Goal: Information Seeking & Learning: Learn about a topic

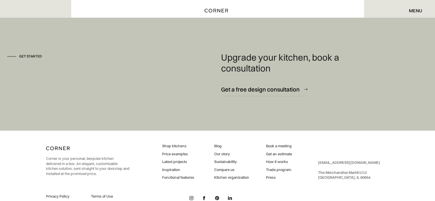
scroll to position [1725, 0]
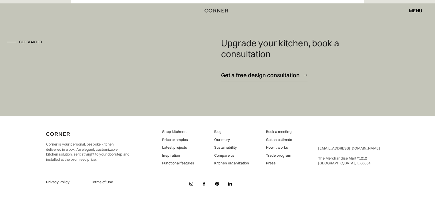
click at [175, 140] on link "Price examples" at bounding box center [178, 139] width 32 height 5
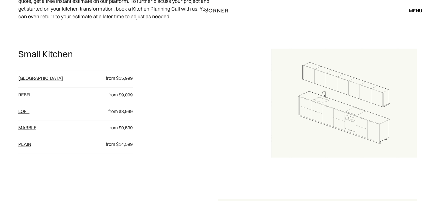
scroll to position [257, 0]
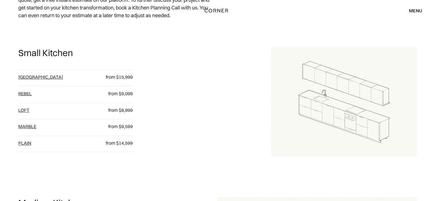
click at [27, 77] on link "Berlin" at bounding box center [40, 77] width 45 height 6
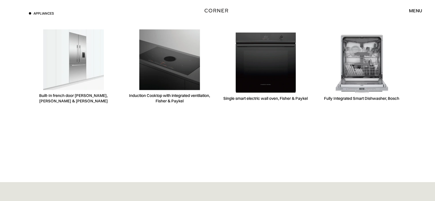
scroll to position [1801, 0]
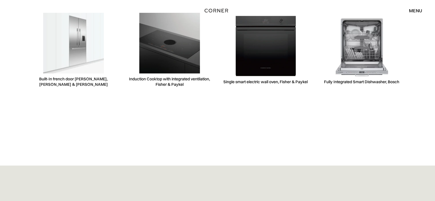
click at [76, 60] on img at bounding box center [73, 43] width 61 height 61
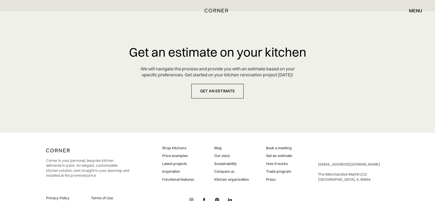
scroll to position [2779, 0]
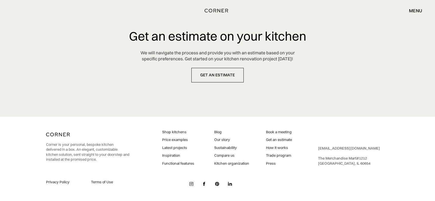
click at [170, 155] on link "Inspiration" at bounding box center [178, 155] width 32 height 5
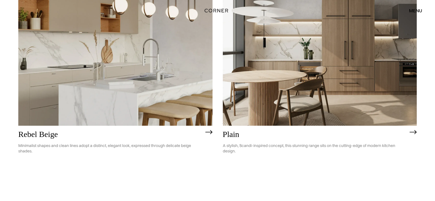
scroll to position [1287, 0]
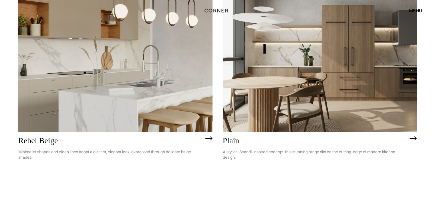
click at [301, 152] on p "A stylish, Scandi-inspired concept, this stunning range sits on the cutting-edg…" at bounding box center [315, 154] width 184 height 19
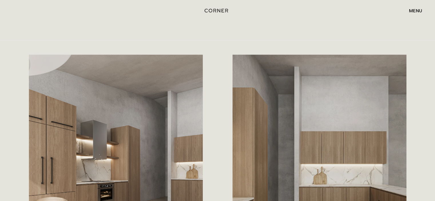
scroll to position [572, 0]
